Goal: Check status: Check status

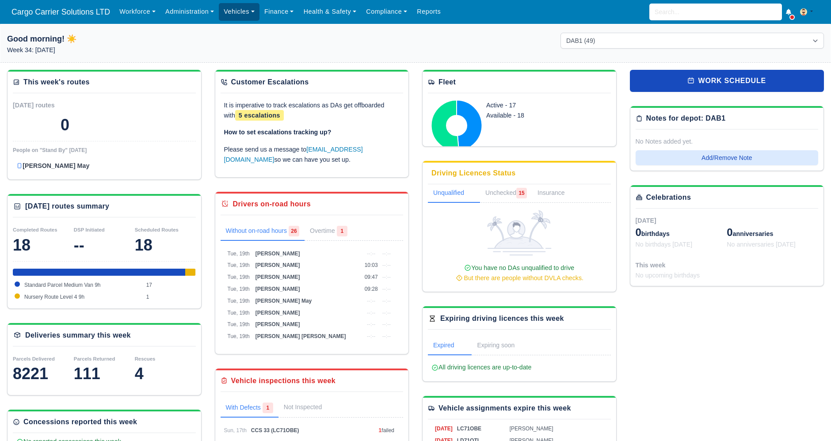
click at [239, 14] on link "Vehicles" at bounding box center [239, 11] width 41 height 17
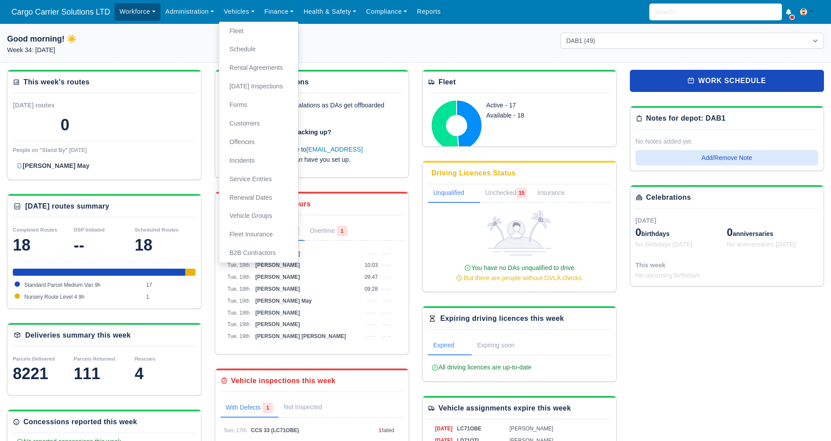
click at [116, 9] on link "Workforce" at bounding box center [137, 11] width 46 height 17
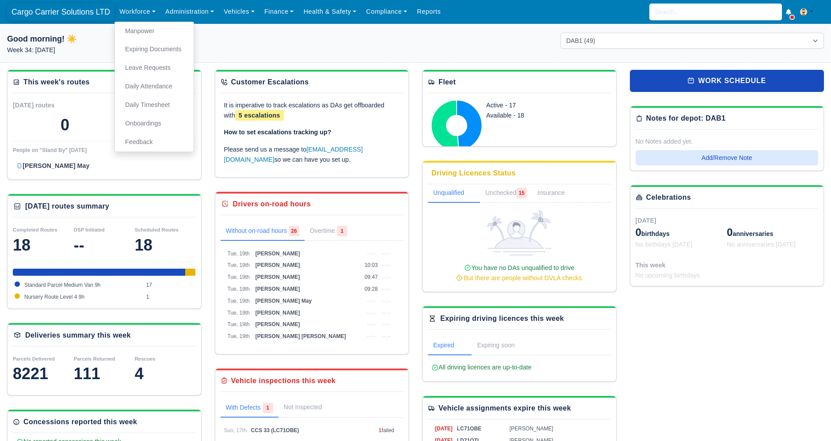
click at [76, 9] on span "Cargo Carrier Solutions LTD" at bounding box center [60, 12] width 107 height 18
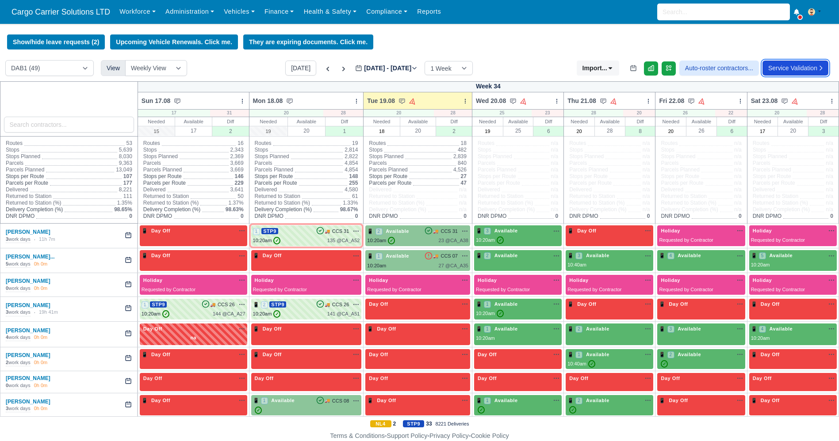
click at [792, 71] on link "Service Validation" at bounding box center [795, 68] width 66 height 15
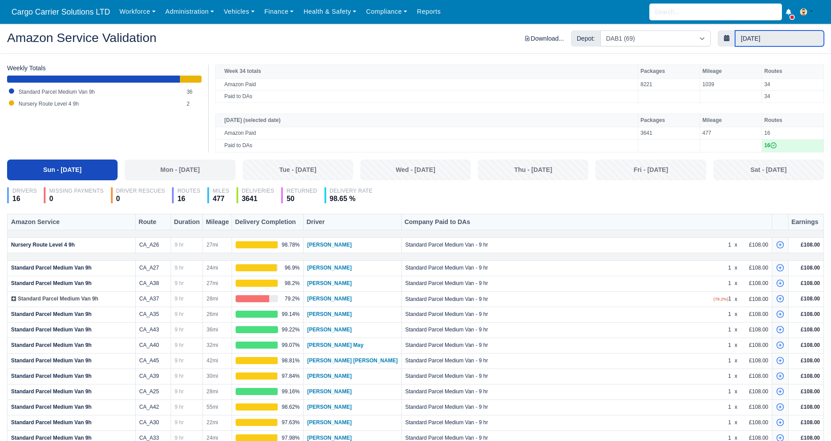
click at [759, 40] on input "17 August 2025" at bounding box center [779, 39] width 89 height 16
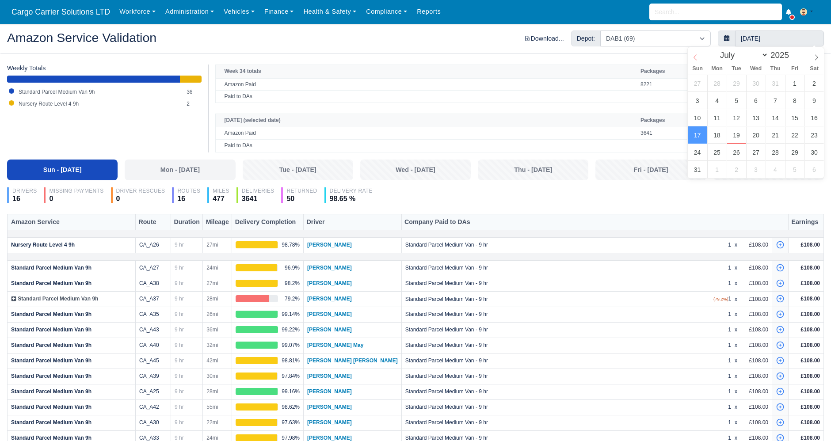
click at [691, 57] on span at bounding box center [695, 54] width 15 height 15
select select "5"
click at [691, 57] on span at bounding box center [695, 54] width 15 height 15
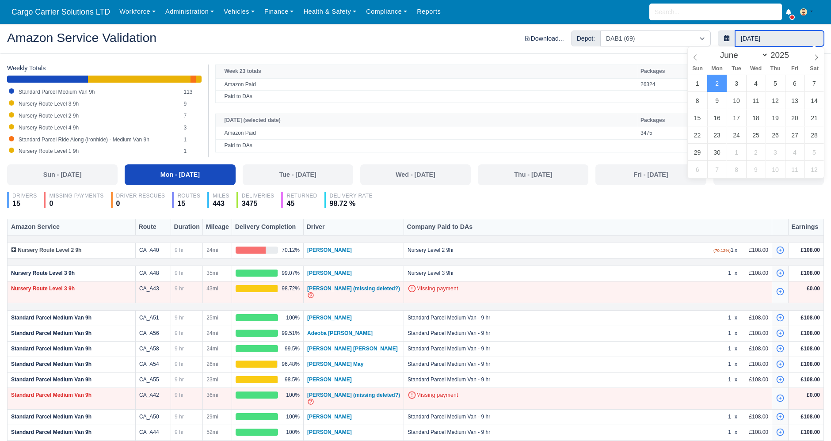
click at [784, 37] on input "2 June 2025" at bounding box center [779, 39] width 89 height 16
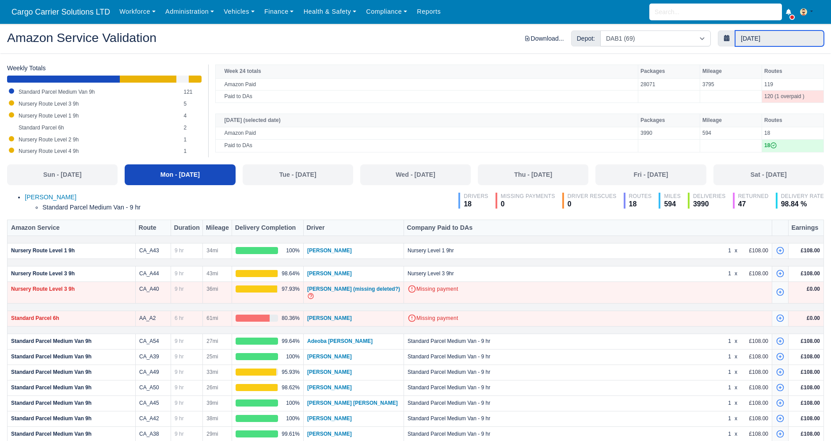
click at [790, 39] on input "9 June 2025" at bounding box center [779, 39] width 89 height 16
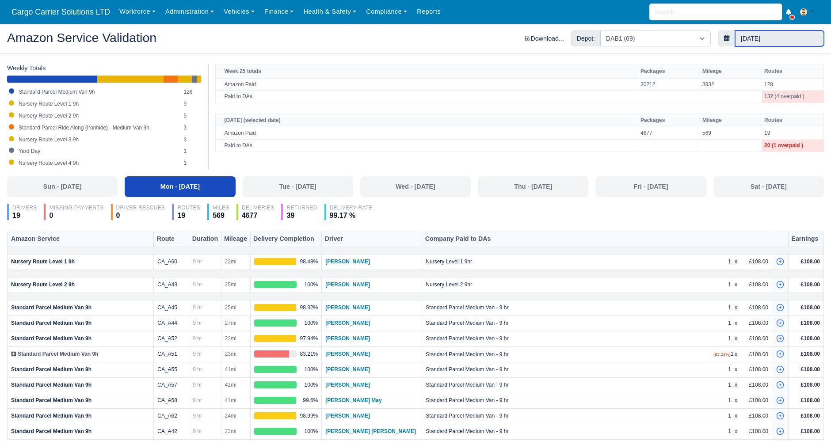
click at [780, 36] on input "16 June 2025" at bounding box center [779, 39] width 89 height 16
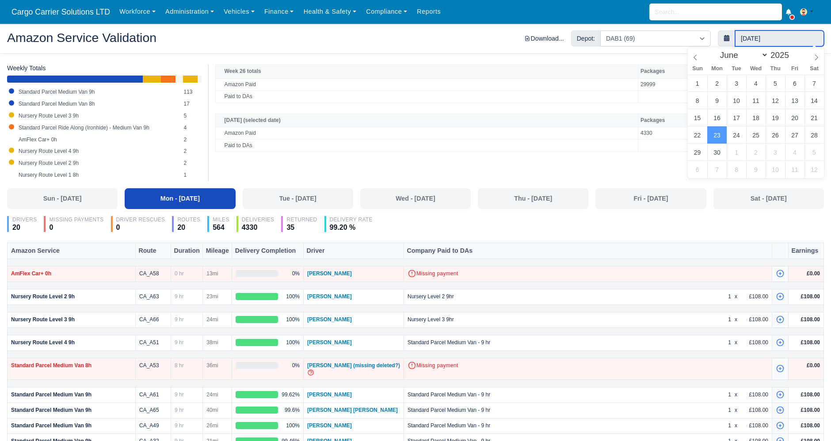
click at [791, 41] on input "23 June 2025" at bounding box center [779, 39] width 89 height 16
type input "30 June 2025"
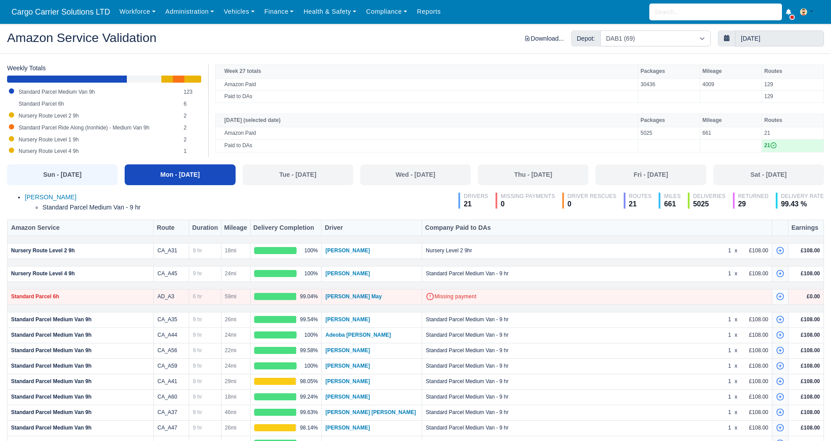
click at [63, 172] on div "Sun - 29 Jun" at bounding box center [62, 175] width 100 height 10
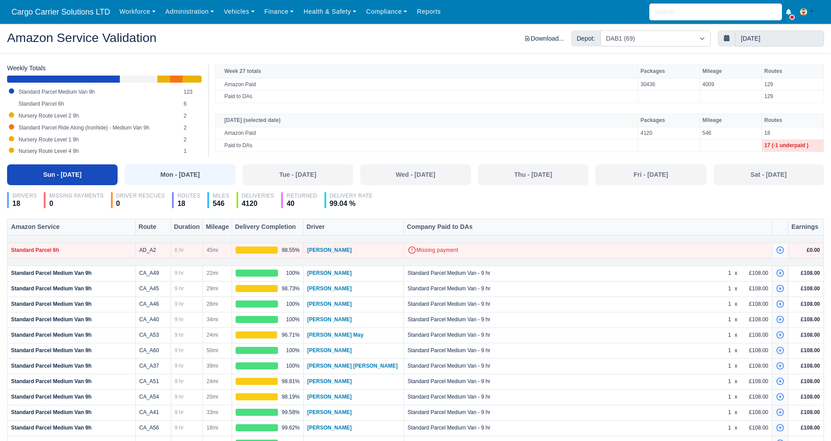
click at [168, 173] on div "Mon - 30 Jun" at bounding box center [180, 175] width 100 height 10
